Goal: Obtain resource: Download file/media

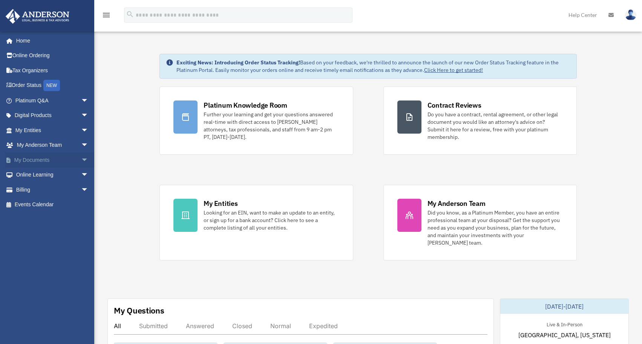
click at [81, 157] on span "arrow_drop_down" at bounding box center [88, 160] width 15 height 15
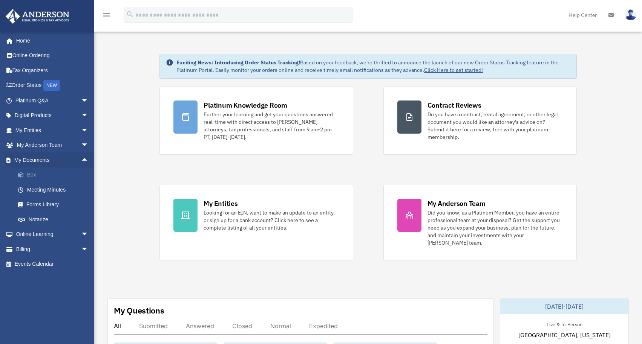
click at [48, 173] on link "Box" at bounding box center [55, 175] width 89 height 15
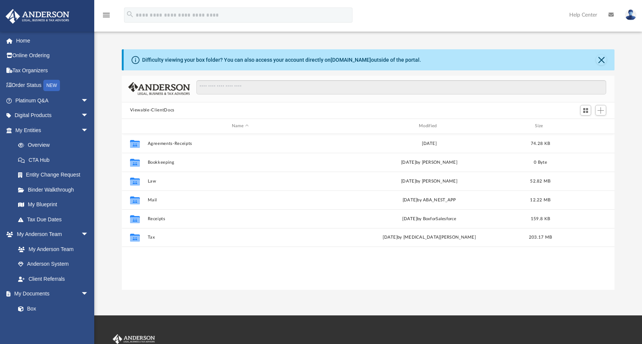
scroll to position [165, 487]
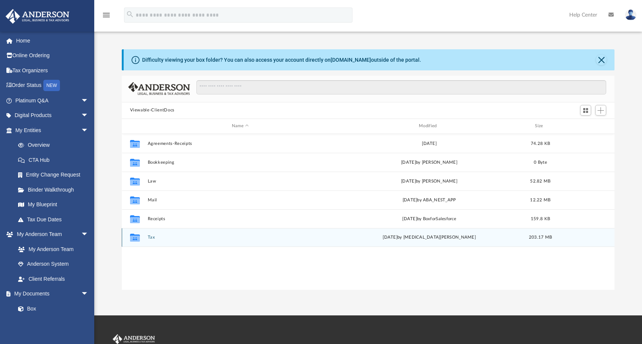
click at [254, 235] on button "Tax" at bounding box center [239, 237] width 185 height 5
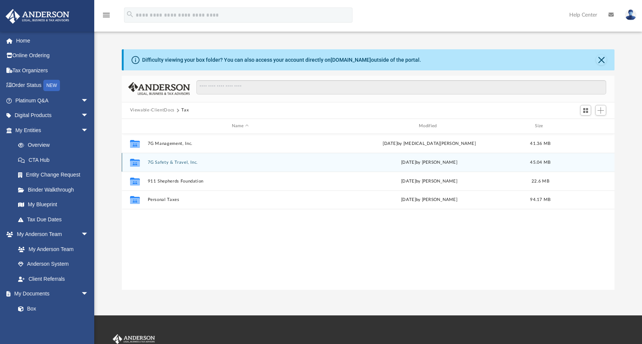
click at [222, 162] on button "7G Safety & Travel, Inc." at bounding box center [239, 162] width 185 height 5
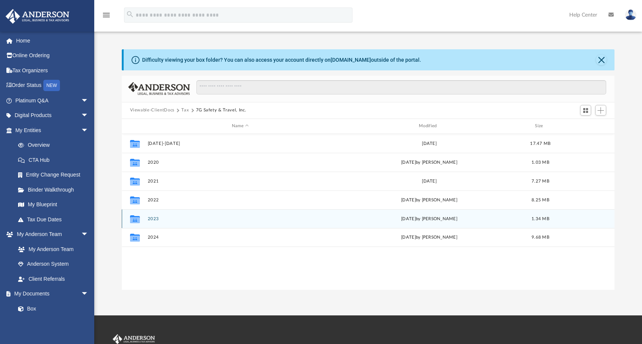
click at [199, 217] on button "2023" at bounding box center [239, 219] width 185 height 5
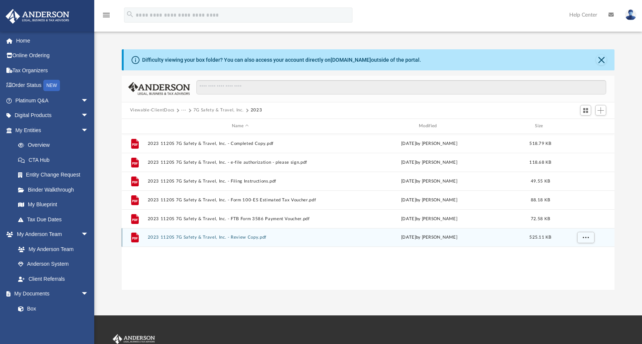
click at [315, 234] on div "File 2023 1120S 7G Safety & Travel, Inc. - Review Copy.pdf [DATE] by [PERSON_NA…" at bounding box center [368, 237] width 493 height 19
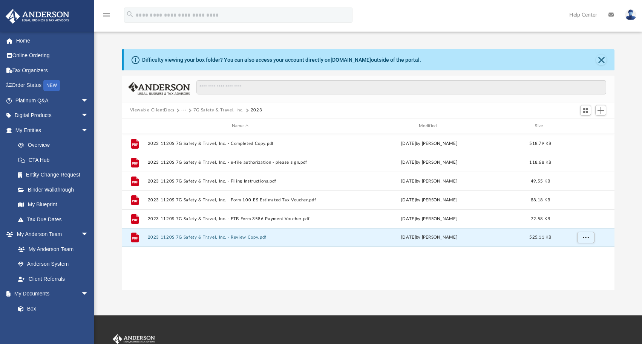
click at [304, 238] on button "2023 1120S 7G Safety & Travel, Inc. - Review Copy.pdf" at bounding box center [239, 237] width 185 height 5
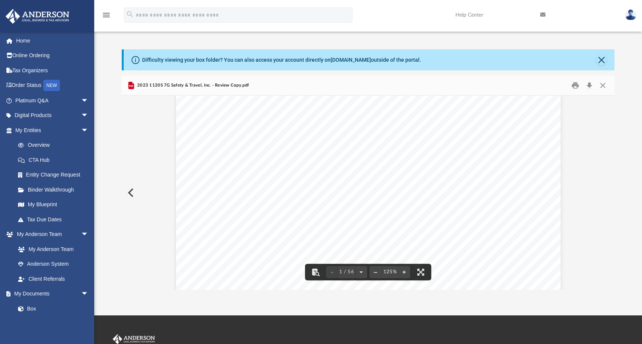
scroll to position [0, 0]
click at [603, 85] on button "Close" at bounding box center [603, 85] width 14 height 12
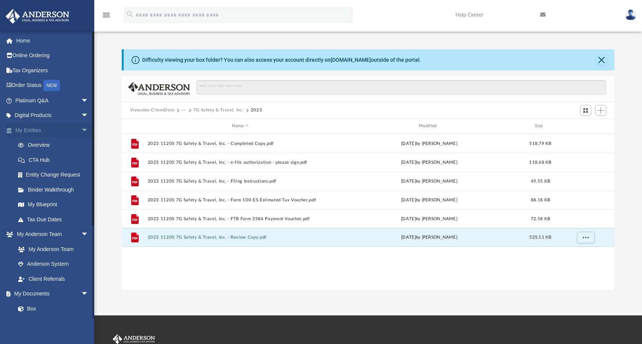
click at [81, 128] on span "arrow_drop_down" at bounding box center [88, 130] width 15 height 15
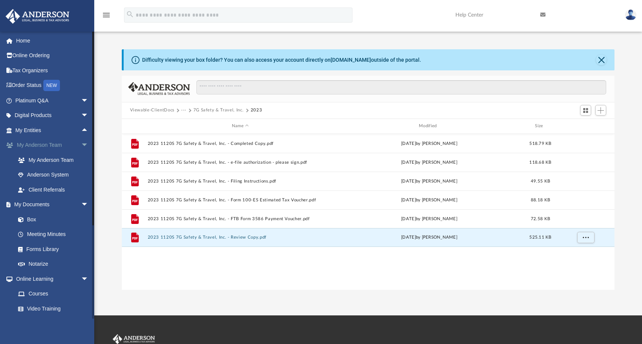
click at [81, 147] on span "arrow_drop_down" at bounding box center [88, 145] width 15 height 15
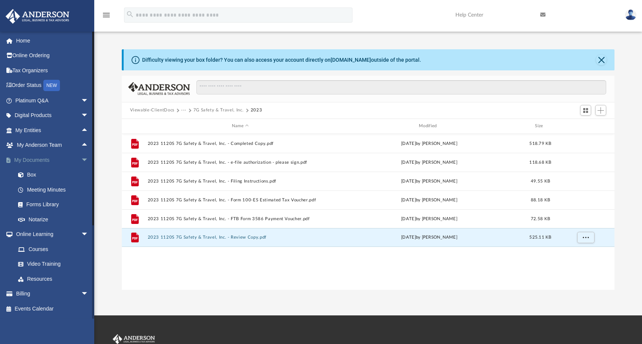
click at [81, 158] on span "arrow_drop_down" at bounding box center [88, 160] width 15 height 15
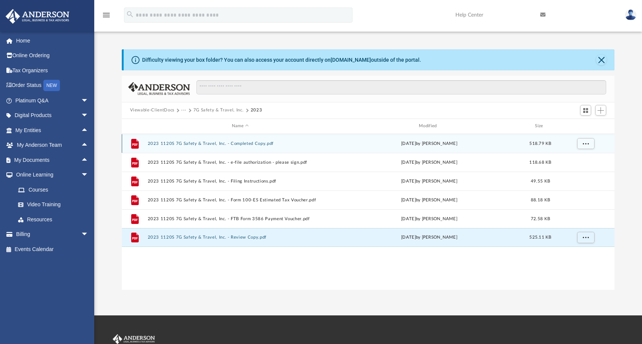
click at [278, 142] on button "2023 1120S 7G Safety & Travel, Inc. - Completed Copy.pdf" at bounding box center [239, 143] width 185 height 5
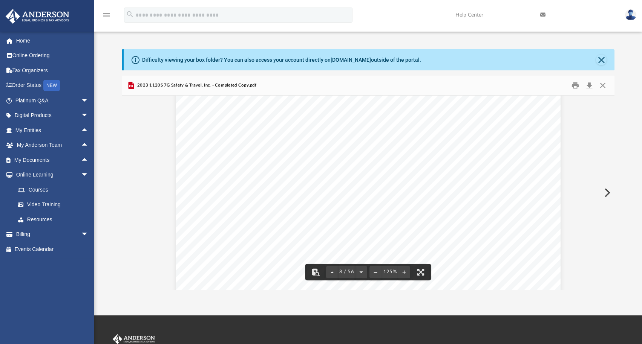
scroll to position [3583, 0]
click at [604, 85] on button "Close" at bounding box center [603, 85] width 14 height 12
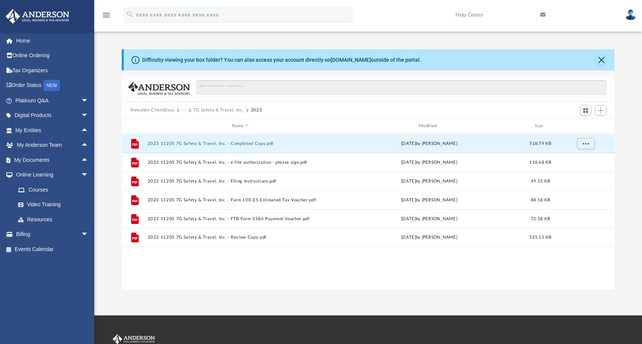
click at [225, 109] on button "7G Safety & Travel, Inc." at bounding box center [218, 110] width 50 height 7
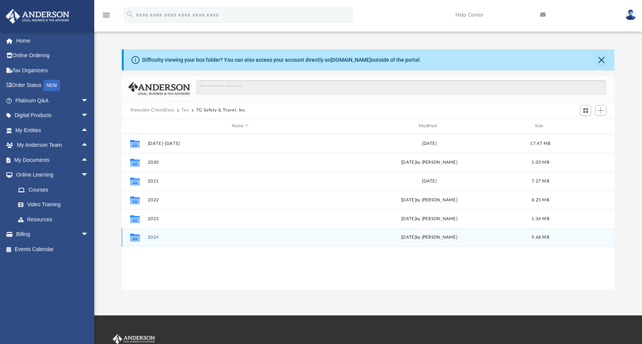
click at [232, 238] on button "2024" at bounding box center [239, 237] width 185 height 5
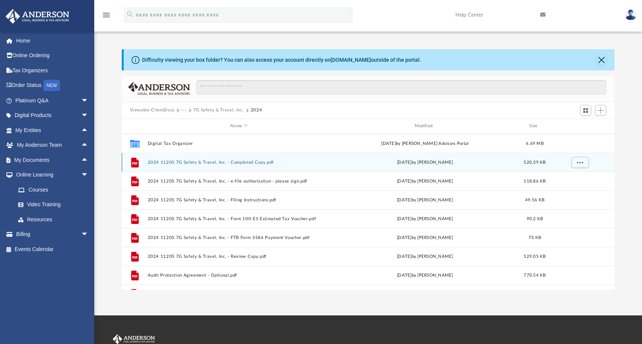
click at [307, 163] on button "2024 1120S 7G Safety & Travel, Inc. - Completed Copy.pdf" at bounding box center [238, 162] width 183 height 5
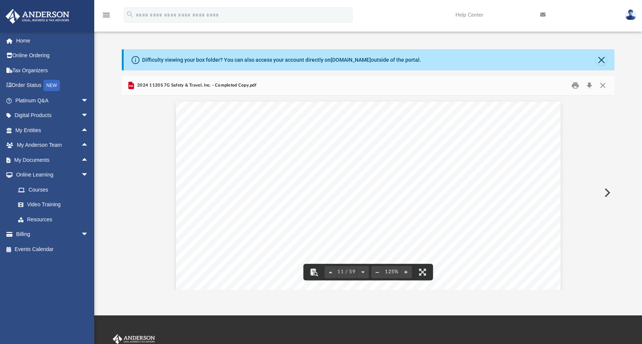
scroll to position [4415, 0]
click at [603, 84] on button "Close" at bounding box center [603, 85] width 14 height 12
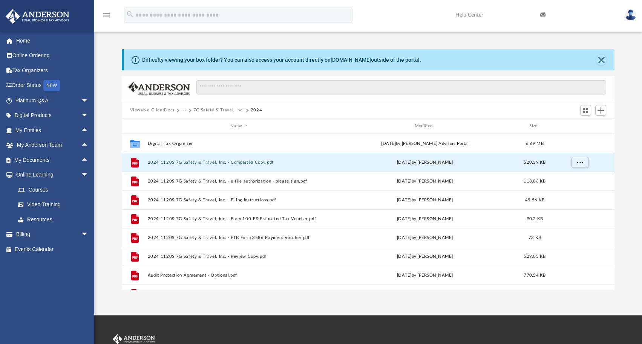
click at [215, 110] on button "7G Safety & Travel, Inc." at bounding box center [218, 110] width 50 height 7
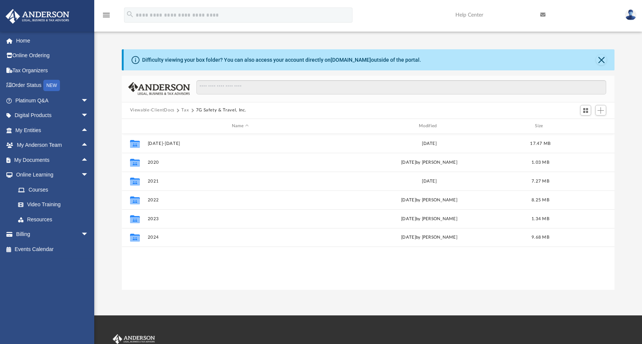
click at [184, 108] on button "Tax" at bounding box center [185, 110] width 8 height 7
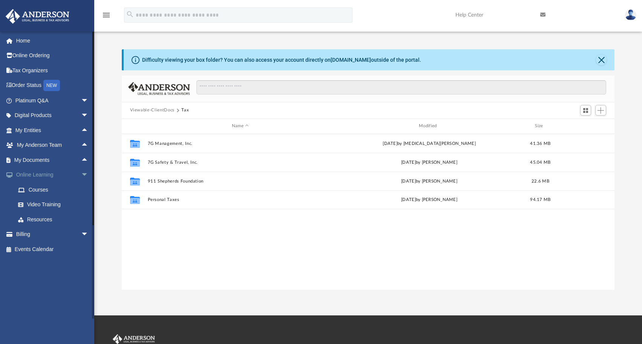
click at [81, 171] on span "arrow_drop_down" at bounding box center [88, 175] width 15 height 15
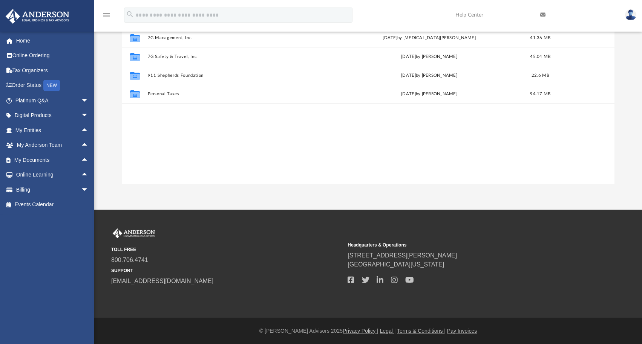
scroll to position [0, 0]
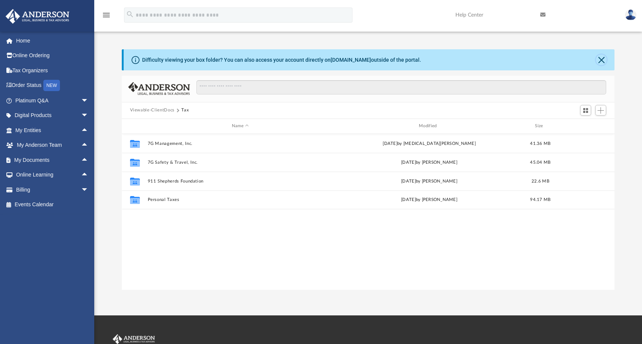
click at [601, 57] on button "Close" at bounding box center [601, 60] width 11 height 11
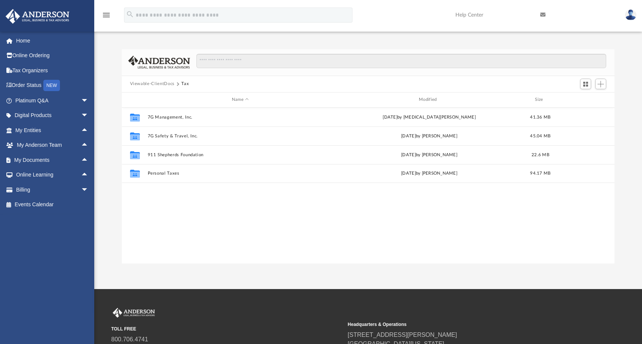
click at [632, 12] on img at bounding box center [630, 14] width 11 height 11
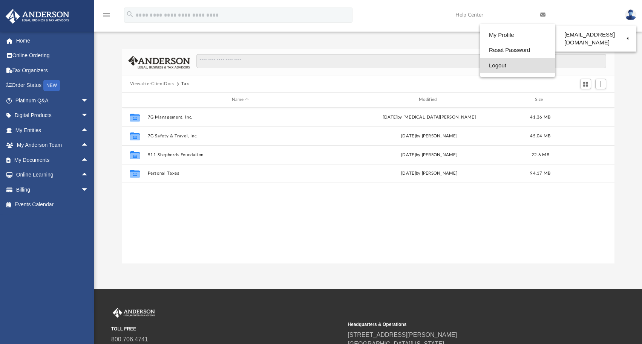
click at [497, 64] on link "Logout" at bounding box center [517, 65] width 75 height 15
